Goal: Information Seeking & Learning: Find specific page/section

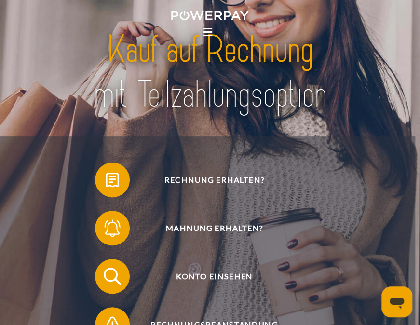
scroll to position [96, 0]
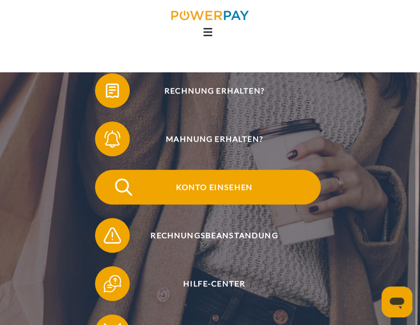
click at [214, 189] on span "Konto einsehen" at bounding box center [213, 187] width 213 height 35
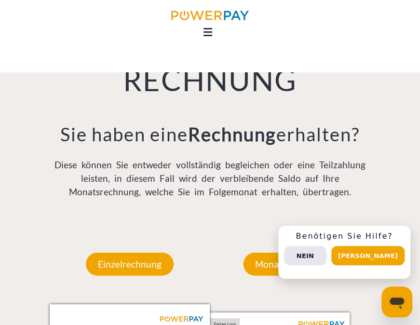
scroll to position [675, 0]
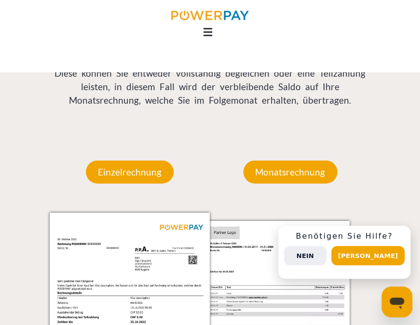
click at [326, 255] on button "Nein" at bounding box center [305, 255] width 42 height 19
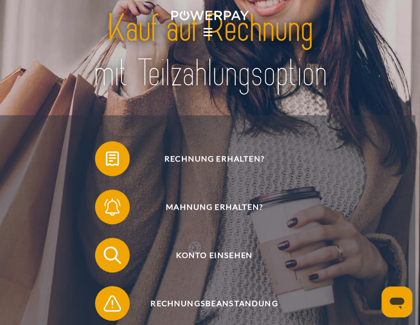
scroll to position [0, 0]
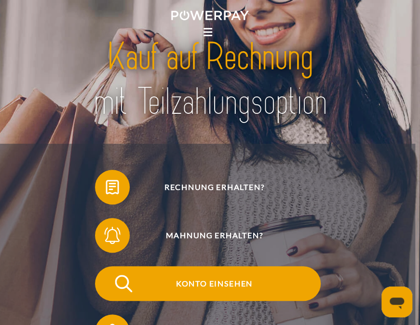
click at [222, 285] on span "Konto einsehen" at bounding box center [213, 283] width 213 height 35
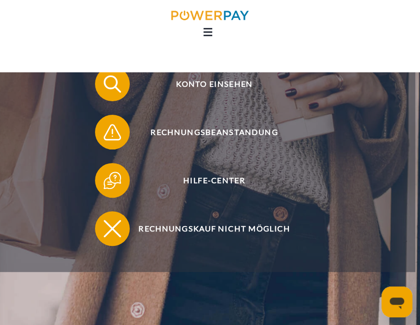
scroll to position [96, 0]
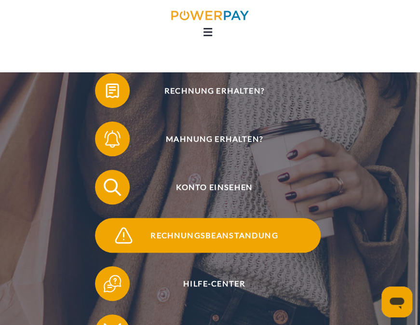
click at [228, 238] on span "Rechnungsbeanstandung" at bounding box center [213, 235] width 213 height 35
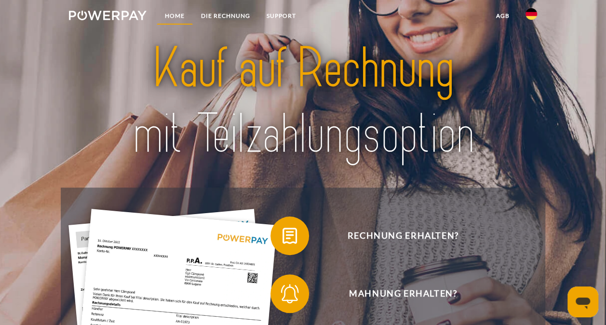
click at [177, 13] on link "Home" at bounding box center [175, 15] width 36 height 17
click at [531, 16] on img at bounding box center [531, 14] width 12 height 12
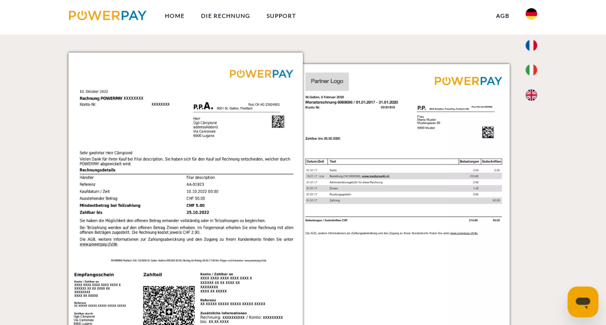
scroll to position [835, 0]
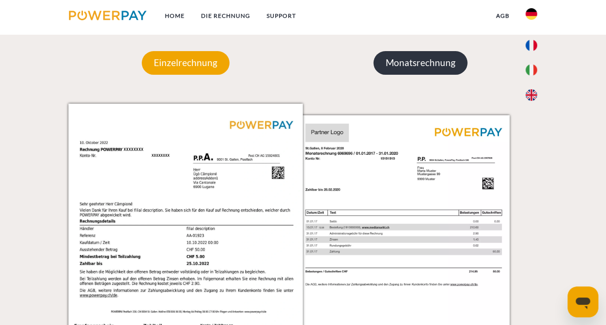
click at [420, 65] on p "Monatsrechnung" at bounding box center [420, 62] width 94 height 23
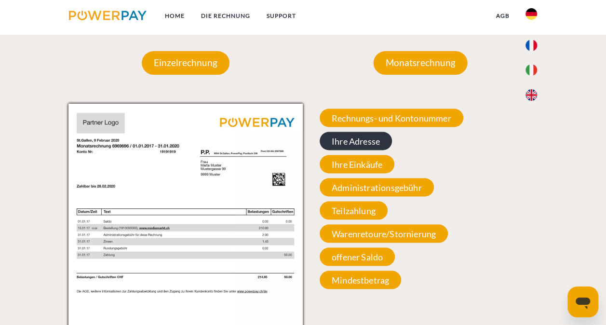
click at [366, 140] on span "Ihre Adresse" at bounding box center [356, 141] width 72 height 18
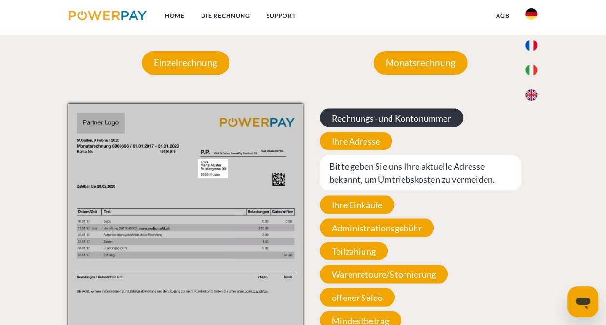
click at [407, 120] on span "Rechnungs- und Kontonummer" at bounding box center [392, 117] width 144 height 18
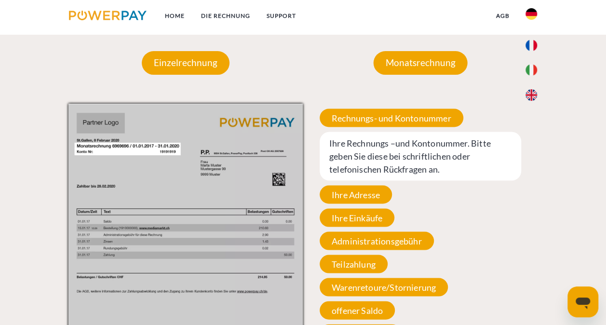
click at [448, 150] on span "Ihre Rechnungs –und Kontonummer. Bitte geben Sie diese bei schriftlichen oder t…" at bounding box center [420, 156] width 201 height 49
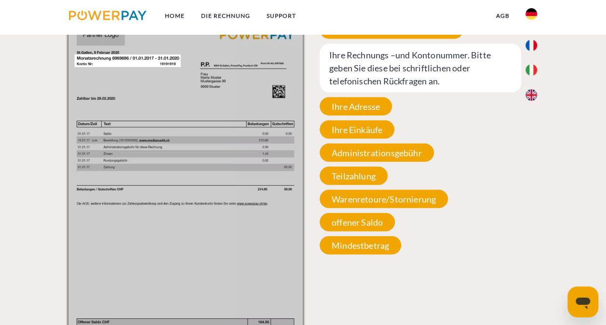
scroll to position [931, 0]
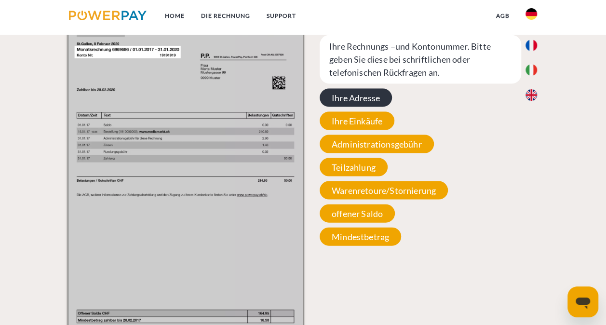
click at [343, 100] on span "Ihre Adresse" at bounding box center [356, 98] width 72 height 18
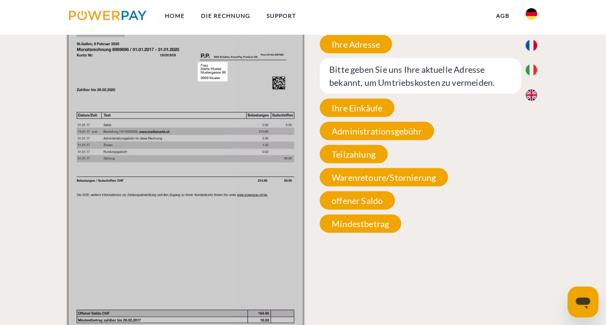
click at [376, 84] on span "Bitte geben Sie uns Ihre aktuelle Adresse bekannt, um Umtriebskosten zu vermeid…" at bounding box center [420, 76] width 201 height 36
click at [376, 80] on span "Bitte geben Sie uns Ihre aktuelle Adresse bekannt, um Umtriebskosten zu vermeid…" at bounding box center [420, 76] width 201 height 36
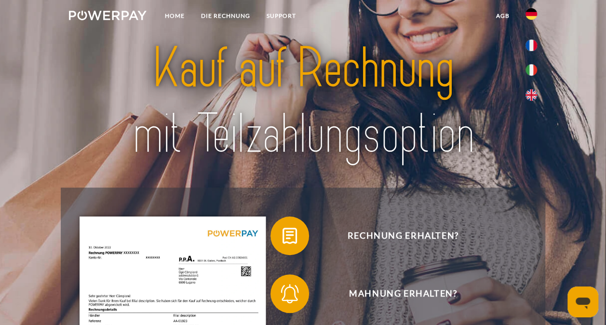
scroll to position [0, 0]
